Goal: Find specific page/section: Find specific page/section

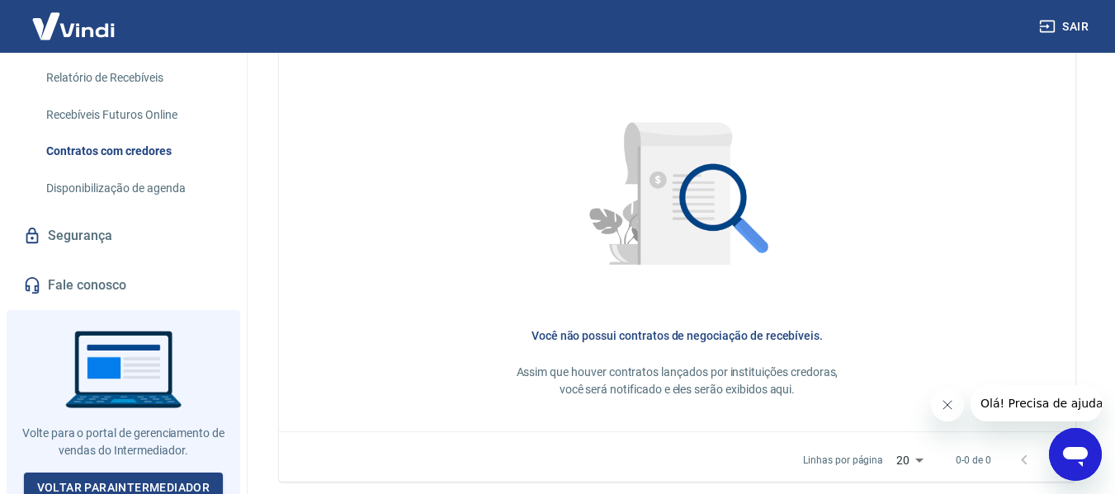
scroll to position [378, 0]
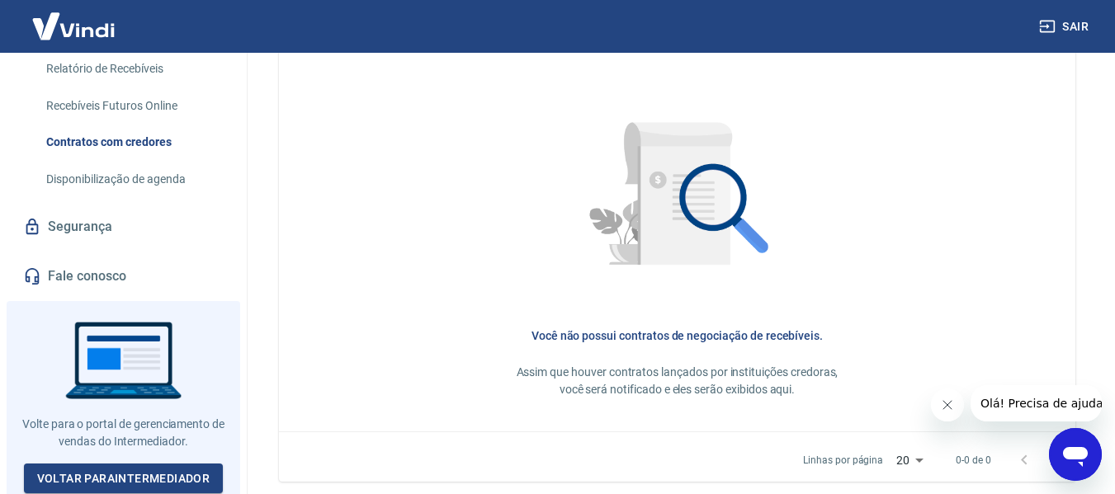
click at [136, 136] on link "Contratos com credores" at bounding box center [133, 142] width 187 height 34
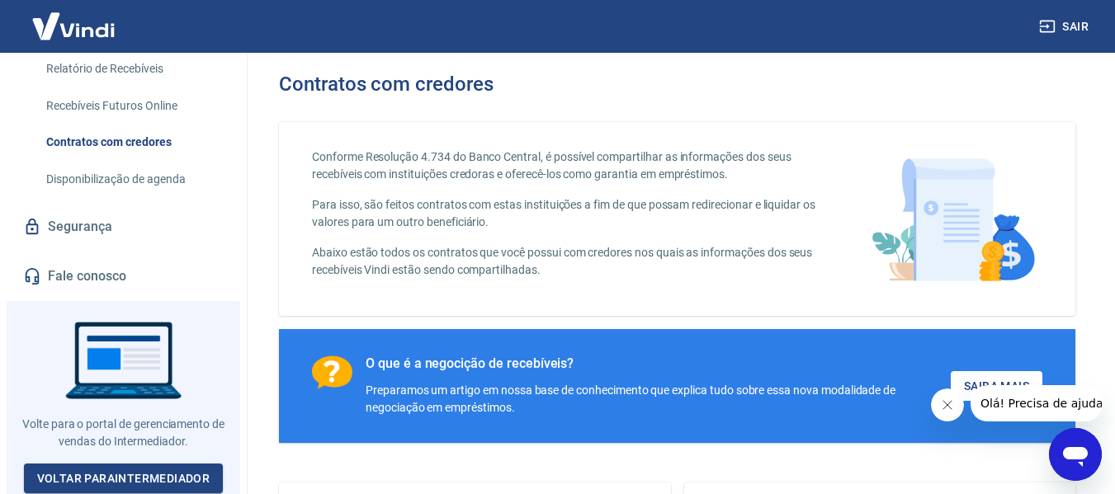
scroll to position [743, 0]
